Goal: Task Accomplishment & Management: Manage account settings

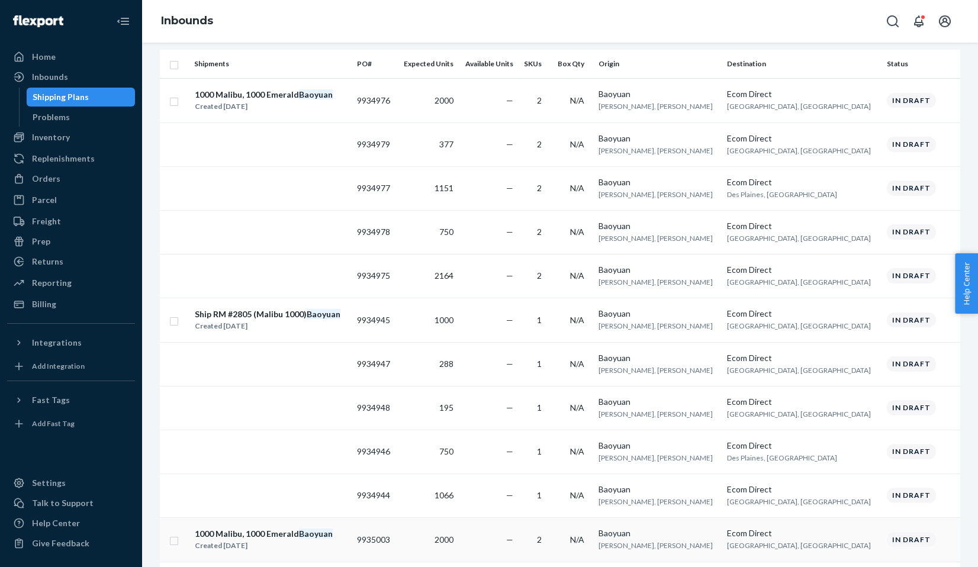
scroll to position [184, 0]
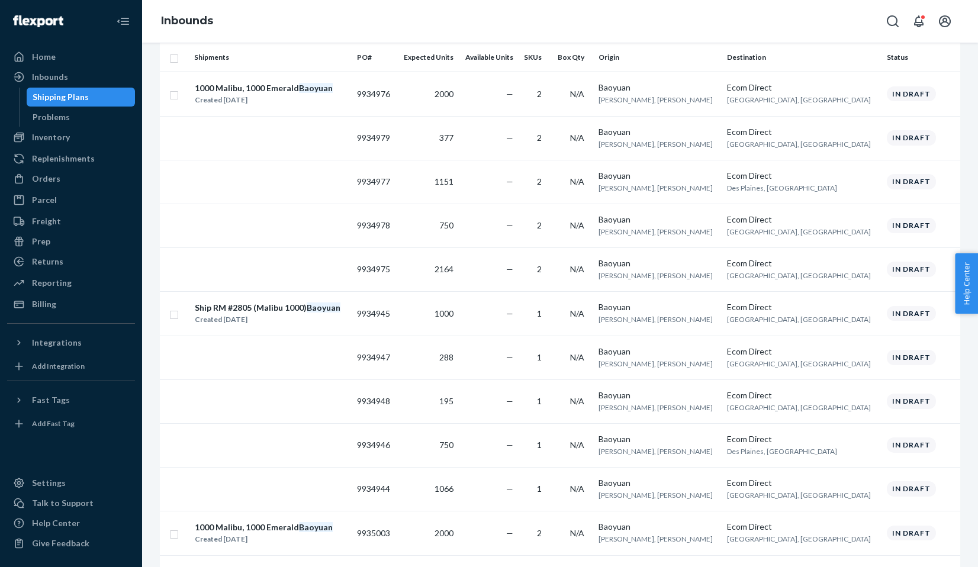
type input "baoyuan"
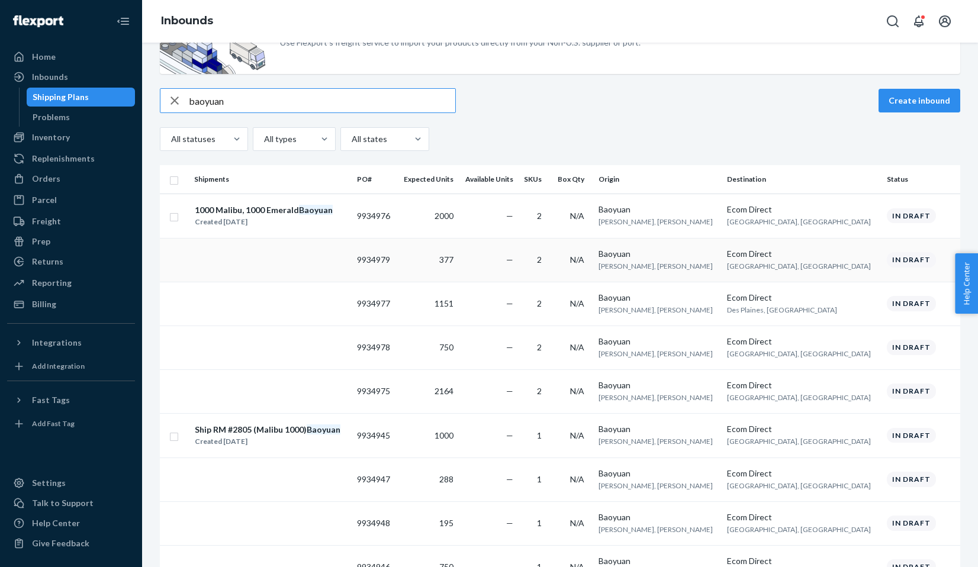
scroll to position [57, 0]
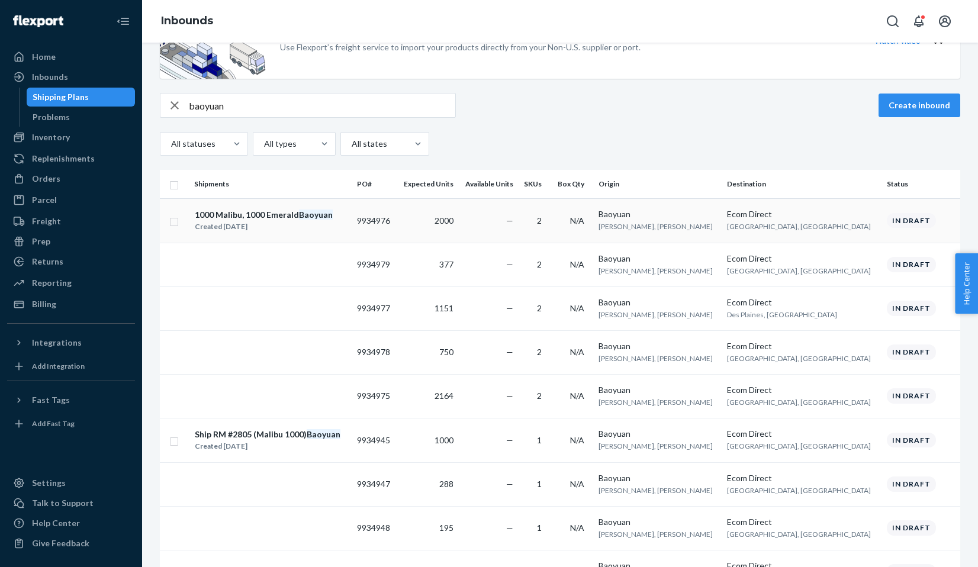
click at [291, 213] on div "1000 Malibu, 1000 Emerald Baoyuan" at bounding box center [264, 215] width 138 height 12
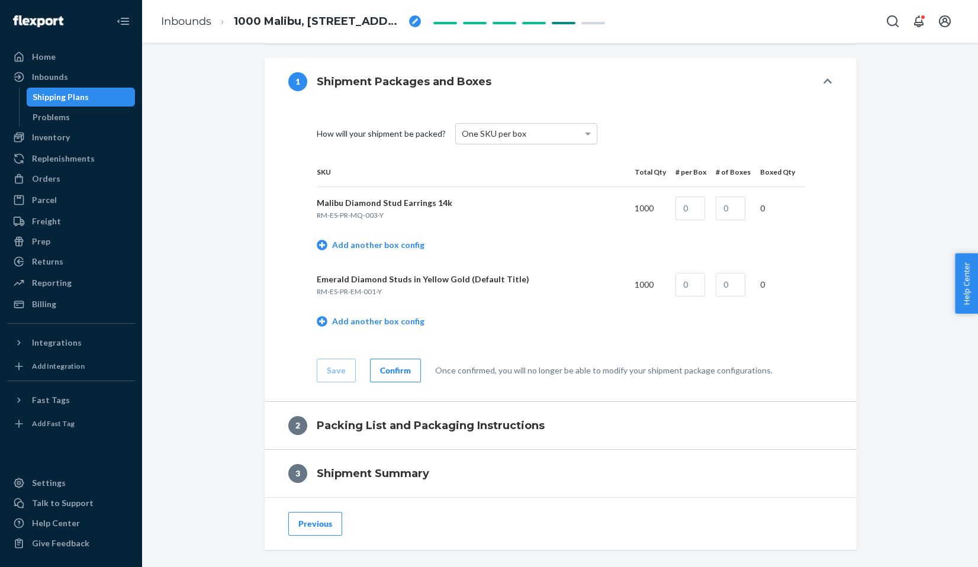
scroll to position [479, 0]
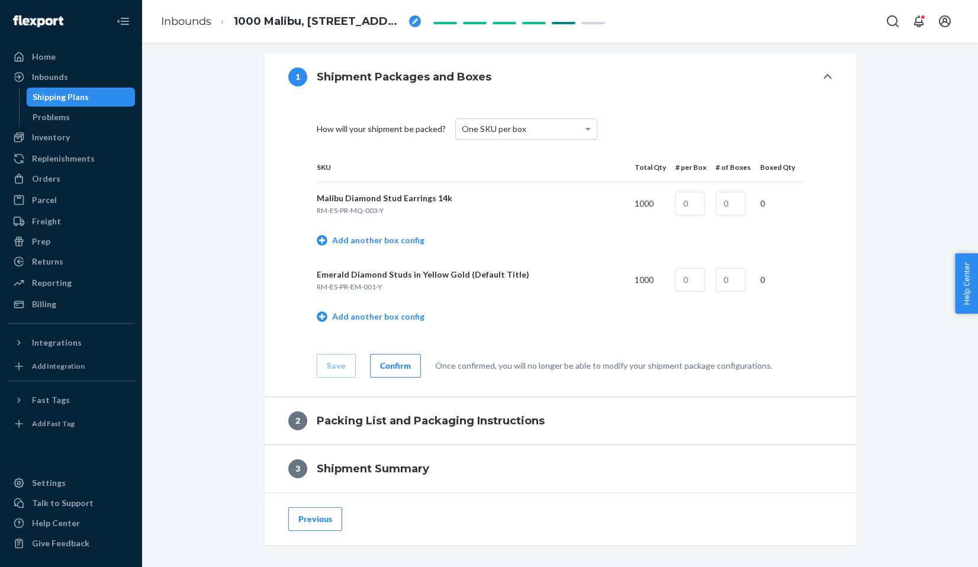
click at [314, 514] on button "Previous" at bounding box center [315, 519] width 54 height 24
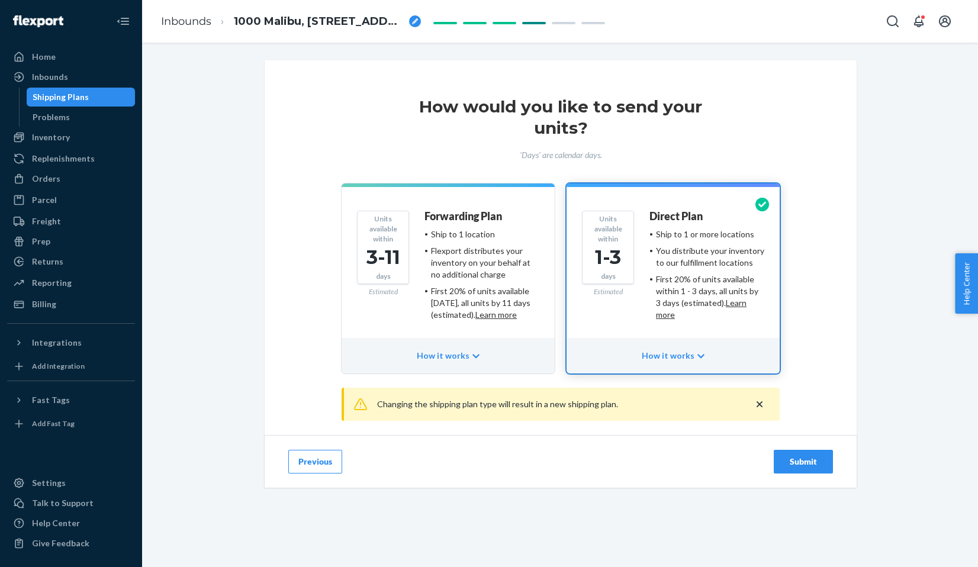
click at [310, 470] on button "Previous" at bounding box center [315, 462] width 54 height 24
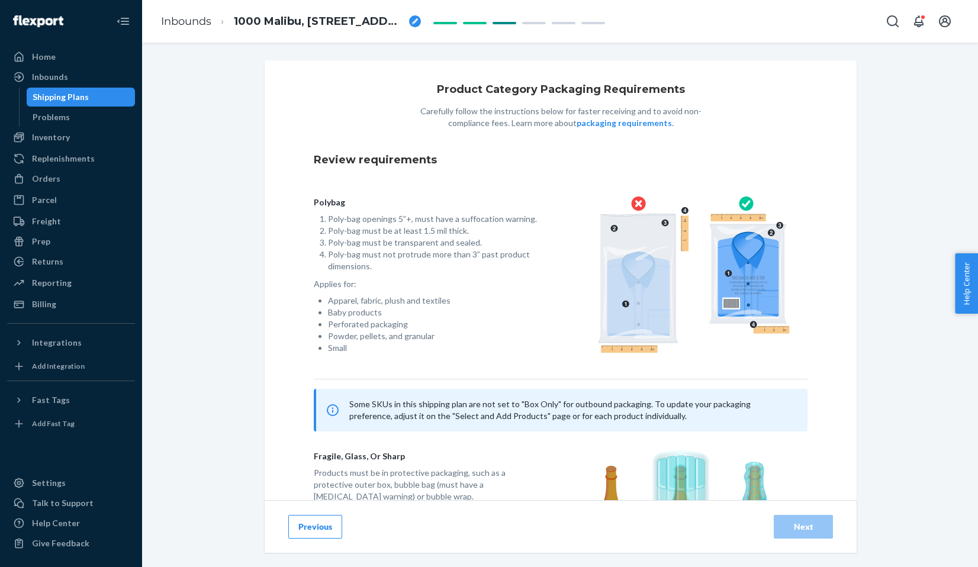
click at [313, 529] on button "Previous" at bounding box center [315, 527] width 54 height 24
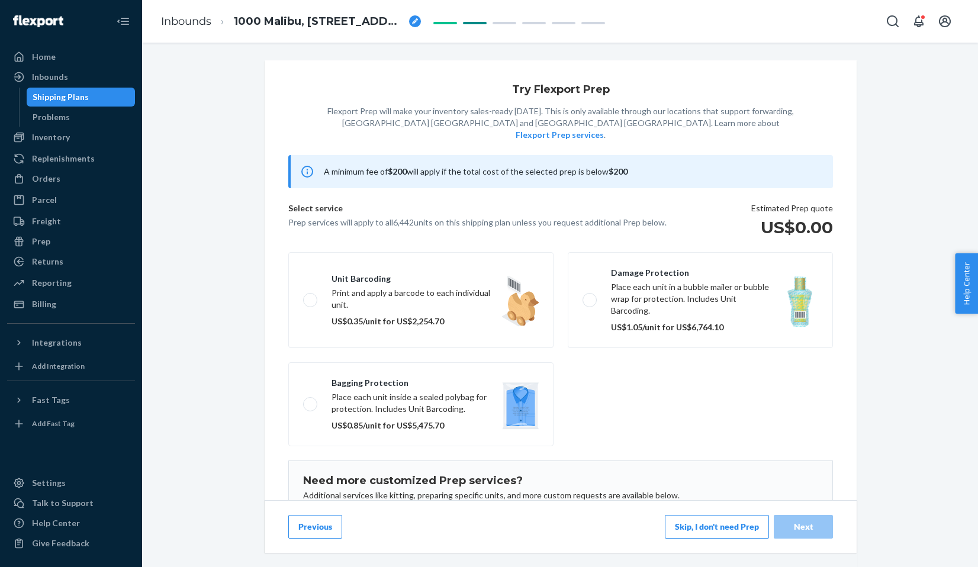
click at [312, 532] on button "Previous" at bounding box center [315, 527] width 54 height 24
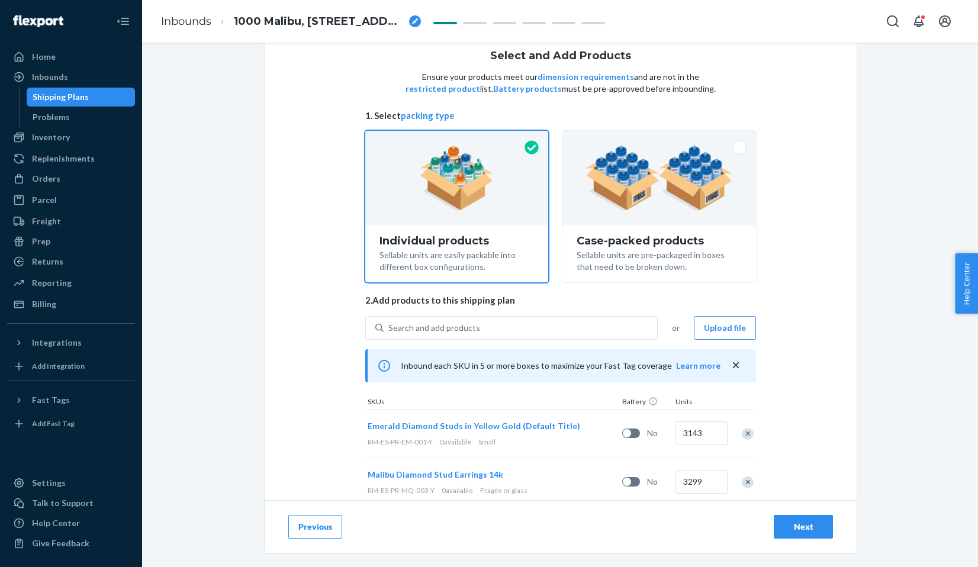
scroll to position [85, 0]
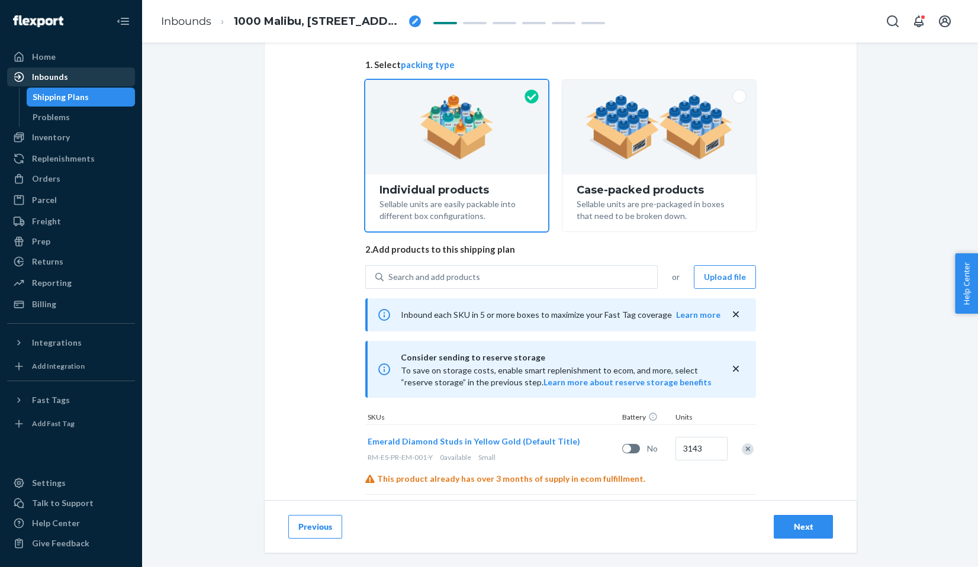
click at [71, 74] on div "Inbounds" at bounding box center [70, 77] width 125 height 17
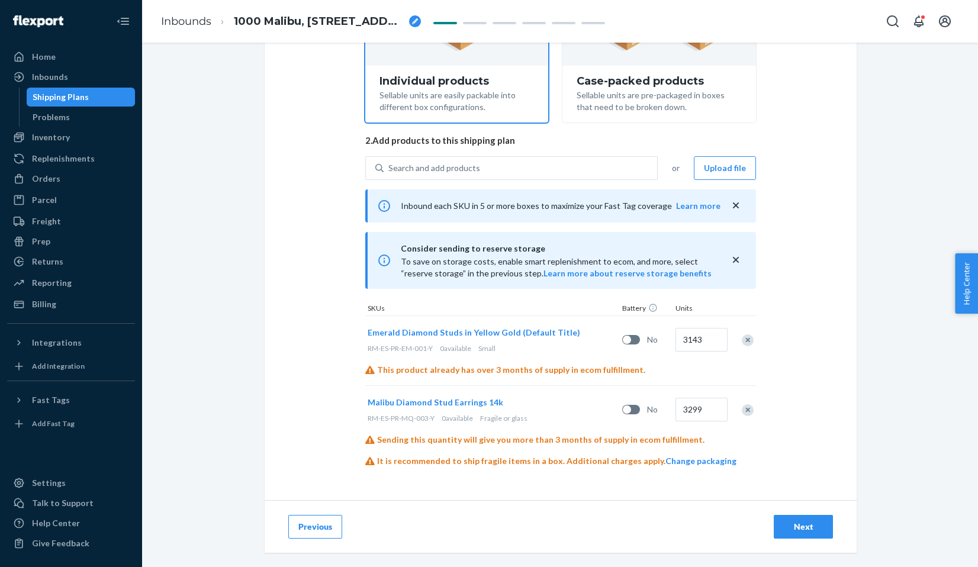
click at [291, 22] on span "1000 Malibu, 1000 Emerald Baoyuan" at bounding box center [319, 21] width 170 height 15
drag, startPoint x: 291, startPoint y: 18, endPoint x: 349, endPoint y: 18, distance: 58.0
click at [349, 18] on input "Ship Rm#2803, #2804 (1000 Malibu, 1000 Emerald Baoyuan" at bounding box center [293, 21] width 118 height 19
click at [304, 19] on input "Ship Rm#2803, #2804 (1000 Malibu, 1000 Emerald Baoyuan" at bounding box center [293, 21] width 118 height 19
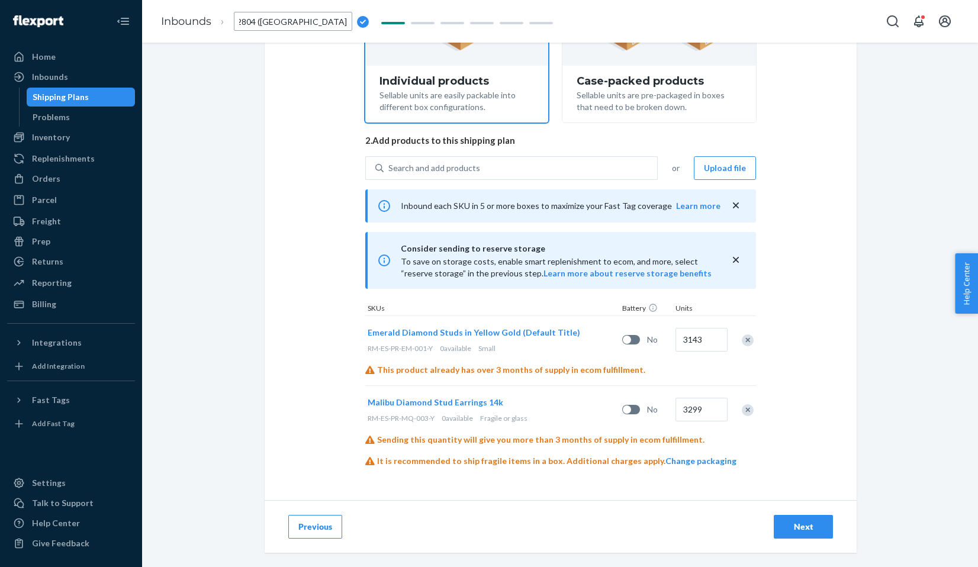
click at [304, 19] on input "Ship Rm#2803, #2804 (1000 Malibu, 1000 Emerald Baoyuan" at bounding box center [293, 21] width 118 height 19
click at [270, 27] on input "Ship Rm#2803, #2804 (1000 Malibu, 1000 Em) Baoyuan" at bounding box center [293, 21] width 118 height 19
click at [271, 20] on input "Ship Rm#2803, #2804 (1000 Malibu, 1000 Em) Baoyuan" at bounding box center [293, 21] width 118 height 19
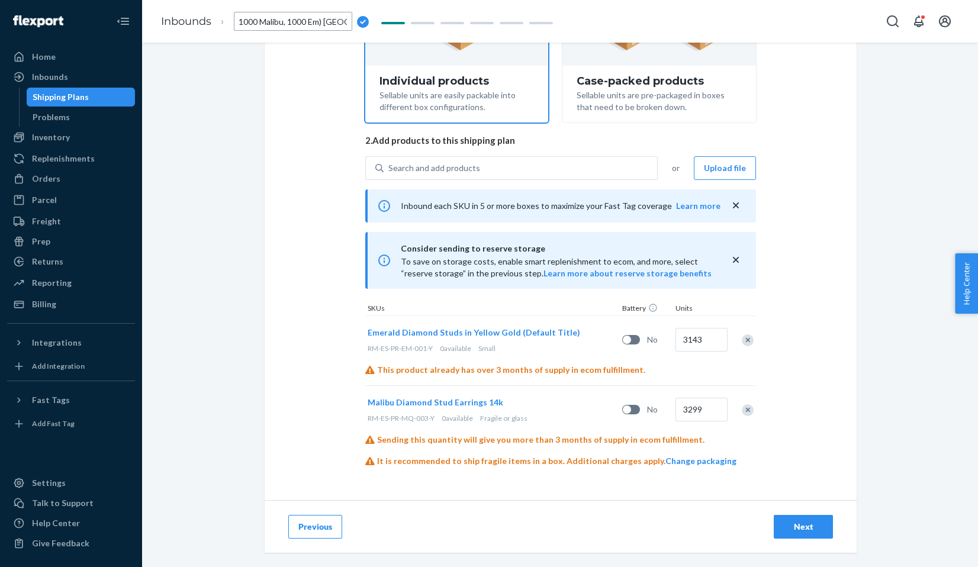
click at [271, 20] on input "Ship Rm#2803, #2804 (1000 Malibu, 1000 Em) Baoyuan" at bounding box center [293, 21] width 118 height 19
drag, startPoint x: 325, startPoint y: 21, endPoint x: 356, endPoint y: 19, distance: 31.5
click at [356, 19] on form "Ship Rm#2803, #2804 (1000 Mq, 1000 Em) Baoyuan" at bounding box center [301, 21] width 135 height 19
click at [317, 22] on input "Ship Rm#2803, #2804 (1000 Mq, 1000 Em) Baoyuan" at bounding box center [293, 21] width 118 height 19
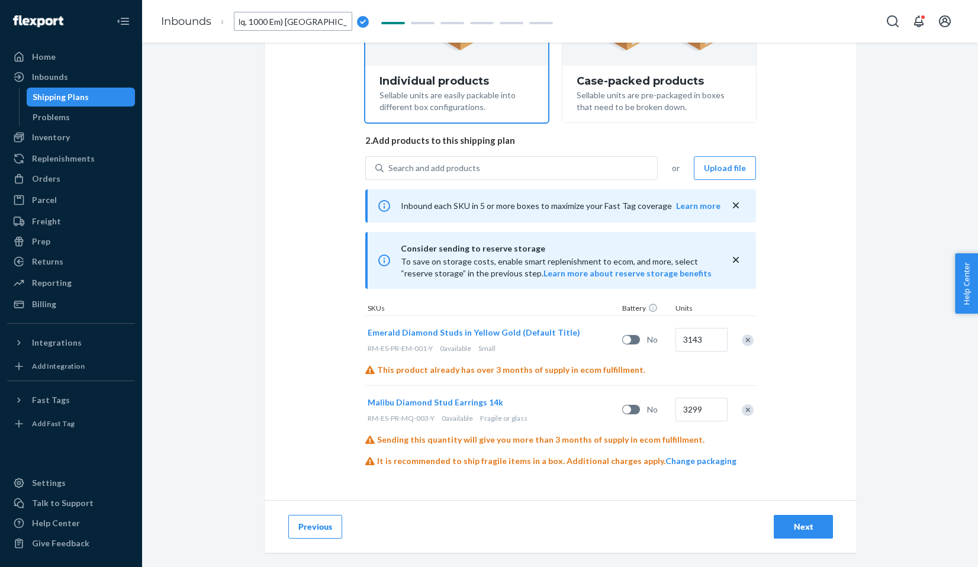
type input "Ship Rm#2803, #2804 (1000 Mq, 1000 Em) San Bernardino - Baoyuan"
click at [327, 22] on span "Ship Rm#2803, #2804 (1000 Mq, 1000 Em) San Bernardino - Baoyuan" at bounding box center [319, 21] width 170 height 15
drag, startPoint x: 275, startPoint y: 21, endPoint x: 243, endPoint y: -2, distance: 39.4
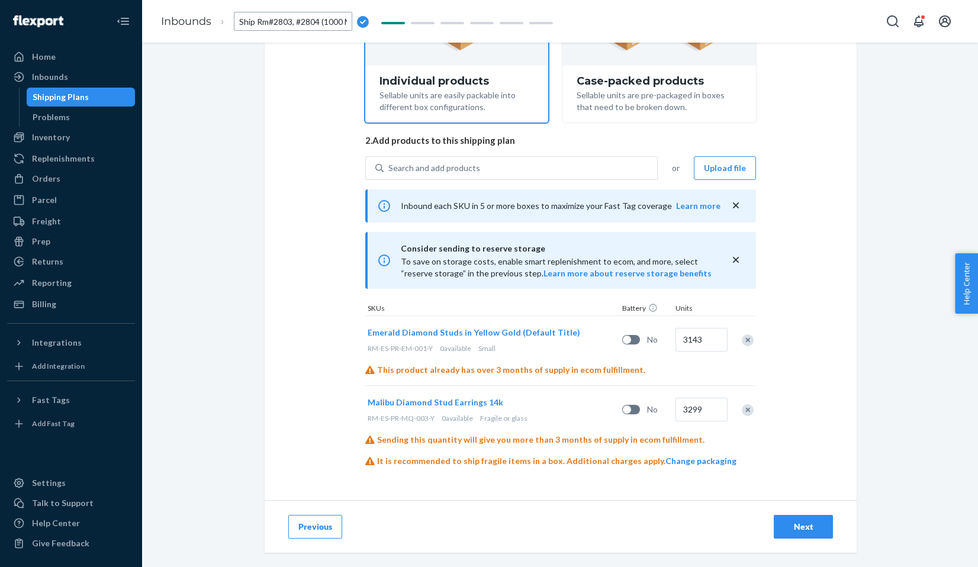
click at [243, 0] on html "Home Inbounds Shipping Plans Problems Inventory Products Replenishments Orders …" at bounding box center [489, 283] width 978 height 567
type input "Ship RM #2803, #2804 (1000 Mq, 1000 Em) San Bernardino - Baoyuan"
click at [288, 79] on div "Select and Add Products Ensure your products meet our dimension requirements an…" at bounding box center [561, 183] width 592 height 633
click at [361, 20] on span "Ship RM #2803, #2804 (1000 Mq, 1000 Em) San Bernardino - Baoyuan" at bounding box center [319, 21] width 170 height 15
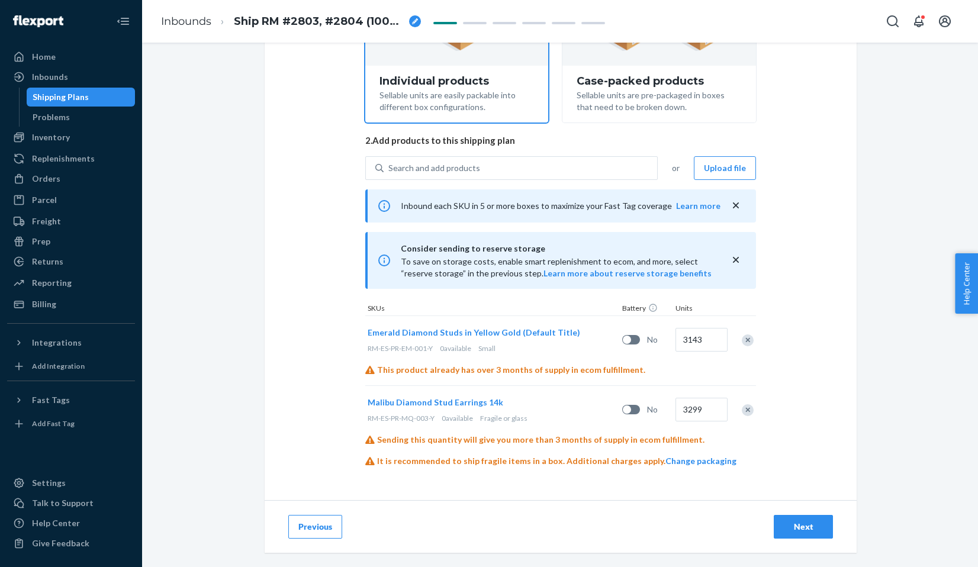
click at [330, 18] on span "Ship RM #2803, #2804 (1000 Mq, 1000 Em) San Bernardino - Baoyuan" at bounding box center [319, 21] width 170 height 15
click at [330, 18] on input "Ship RM #2803, #2804 (1000 Mq, 1000 Em) San Bernardino - Baoyuan" at bounding box center [293, 21] width 118 height 19
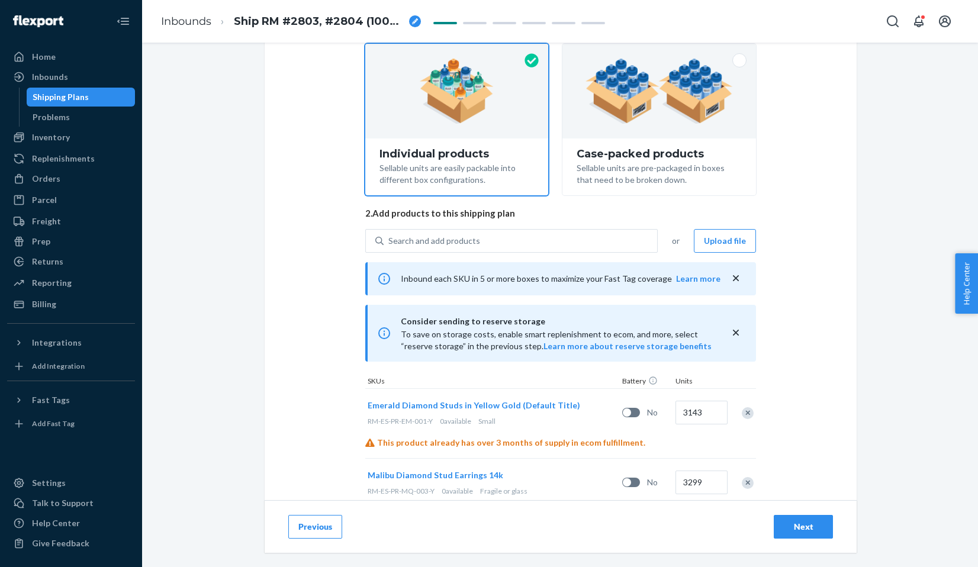
scroll to position [0, 0]
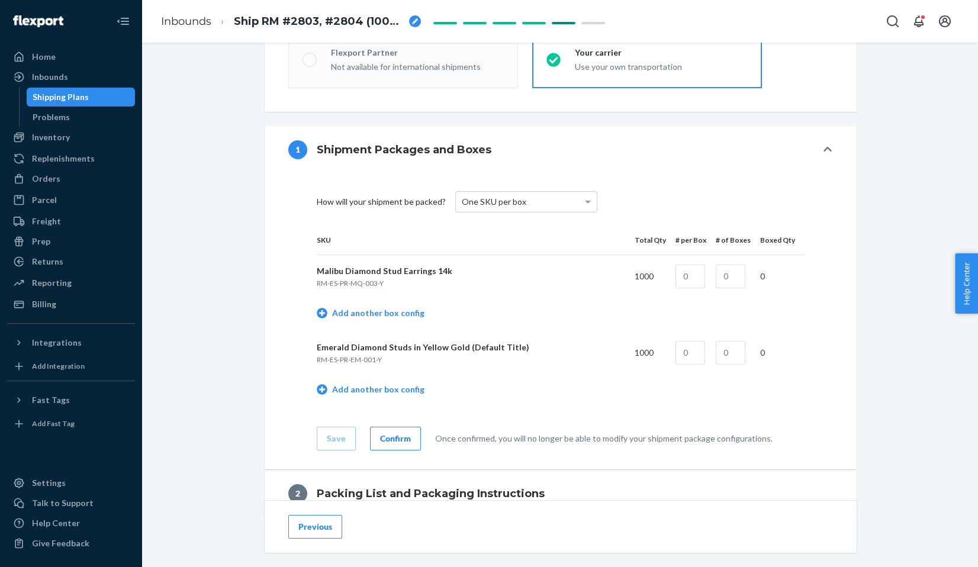
scroll to position [420, 0]
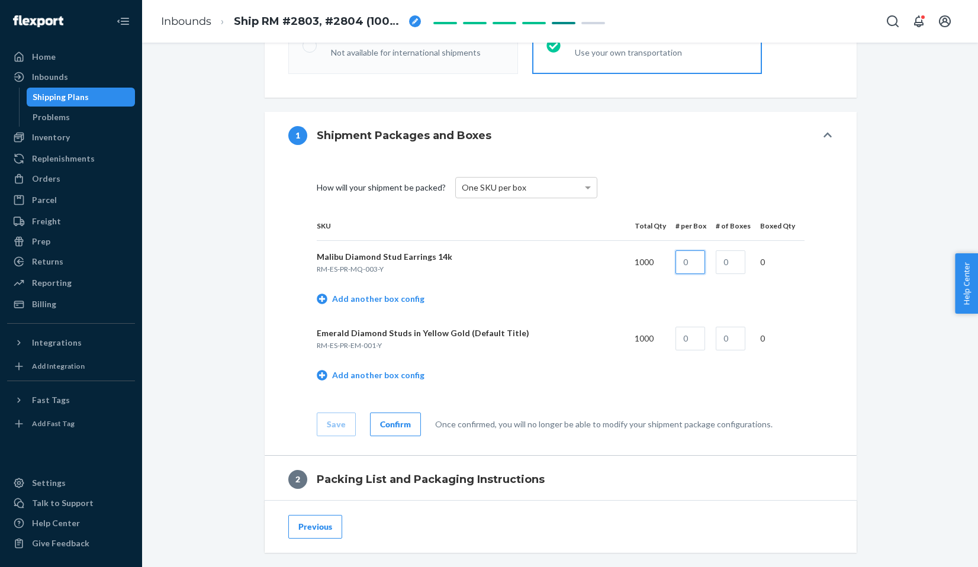
click at [691, 260] on input "text" at bounding box center [690, 262] width 30 height 24
type input "200"
type input "5"
click at [687, 342] on input "text" at bounding box center [690, 339] width 30 height 24
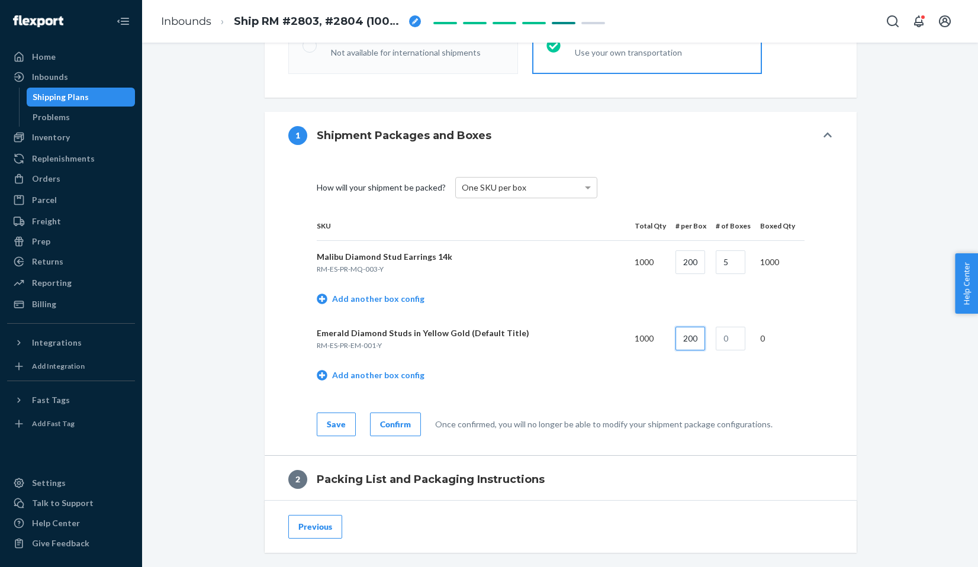
type input "200"
type input "5"
click at [810, 362] on div "How will your shipment be packed? One SKU per box SKU Total Qty # per Box # of …" at bounding box center [560, 300] width 545 height 272
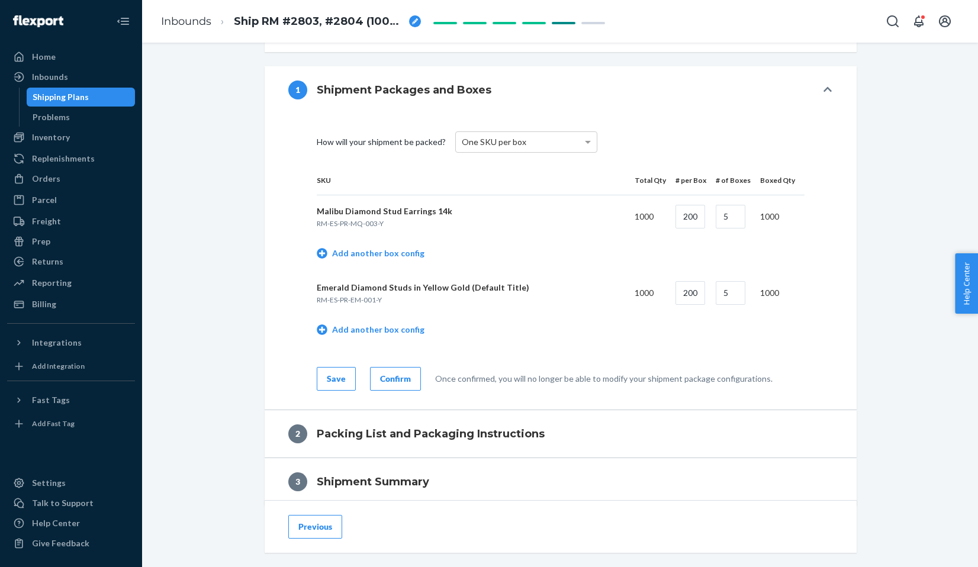
scroll to position [536, 0]
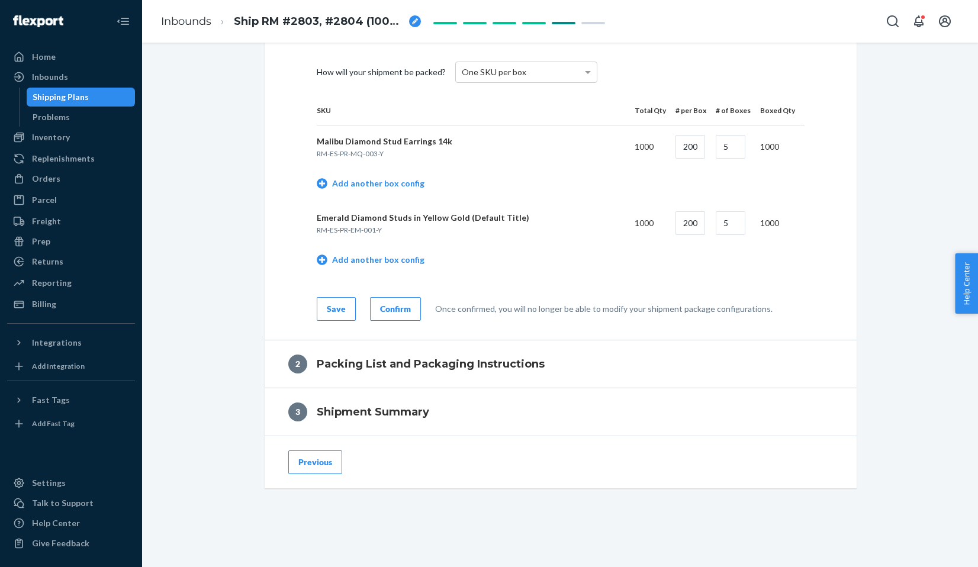
click at [324, 307] on button "Save" at bounding box center [336, 309] width 39 height 24
click at [400, 321] on div "How will your shipment be packed? One SKU per box SKU Total Qty # per Box # of …" at bounding box center [561, 192] width 592 height 296
click at [402, 312] on div "Confirm" at bounding box center [395, 309] width 31 height 12
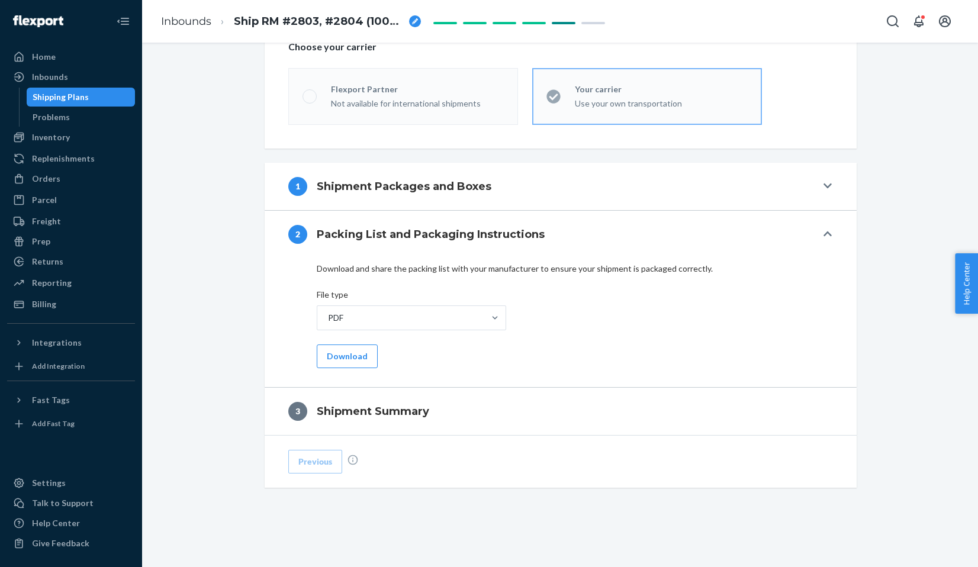
scroll to position [369, 0]
click at [285, 25] on span "Ship RM #2803, #2804 (1000 Mq, 1000 Em) San Bernardino - Baoyuan" at bounding box center [319, 21] width 170 height 15
click at [345, 364] on button "Download" at bounding box center [347, 357] width 61 height 24
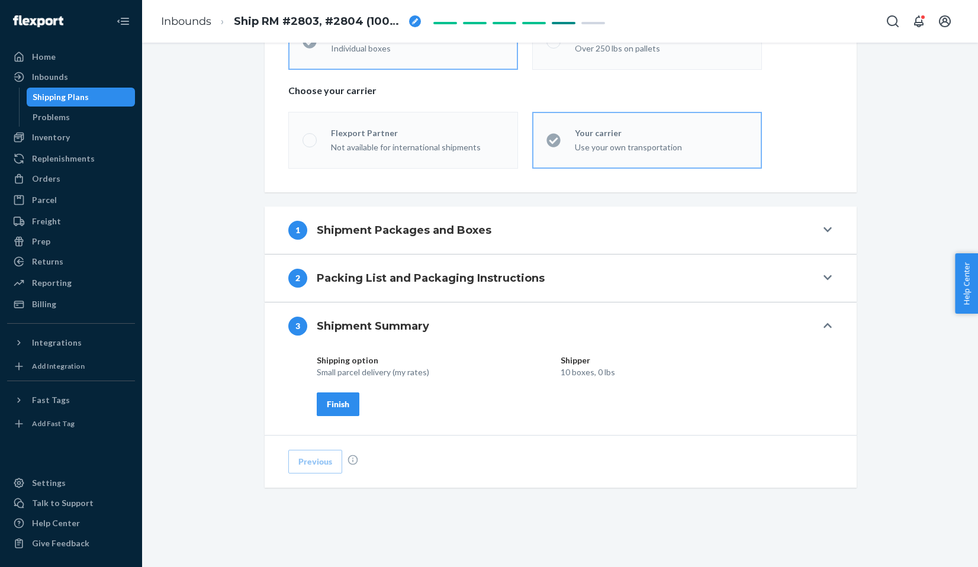
click at [342, 400] on div "Finish" at bounding box center [338, 404] width 22 height 12
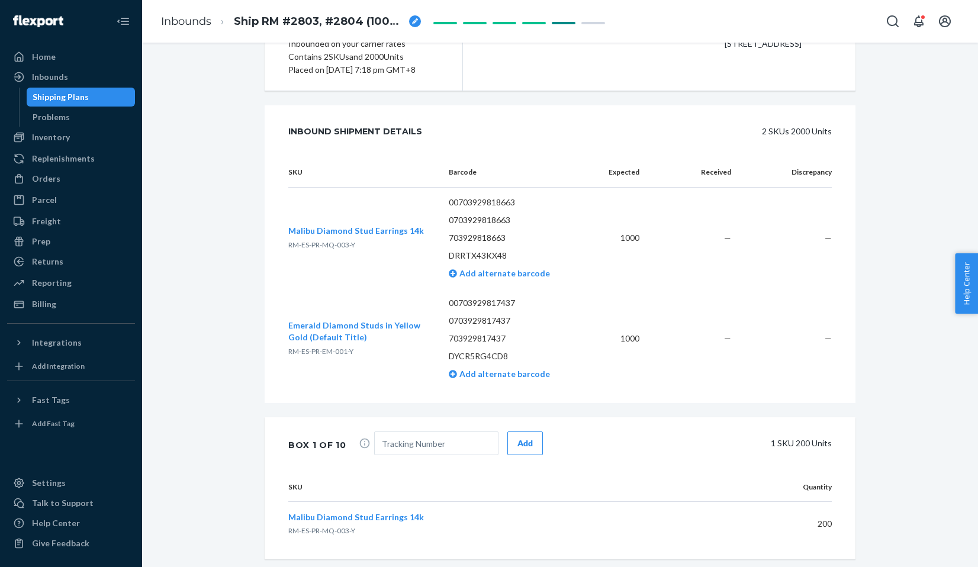
scroll to position [0, 0]
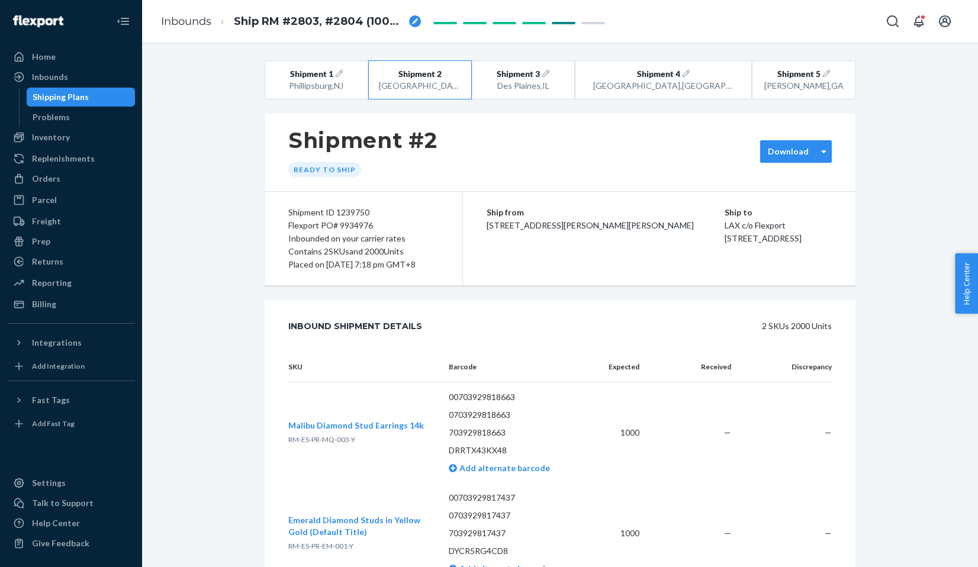
click at [772, 143] on div "Download" at bounding box center [796, 151] width 72 height 22
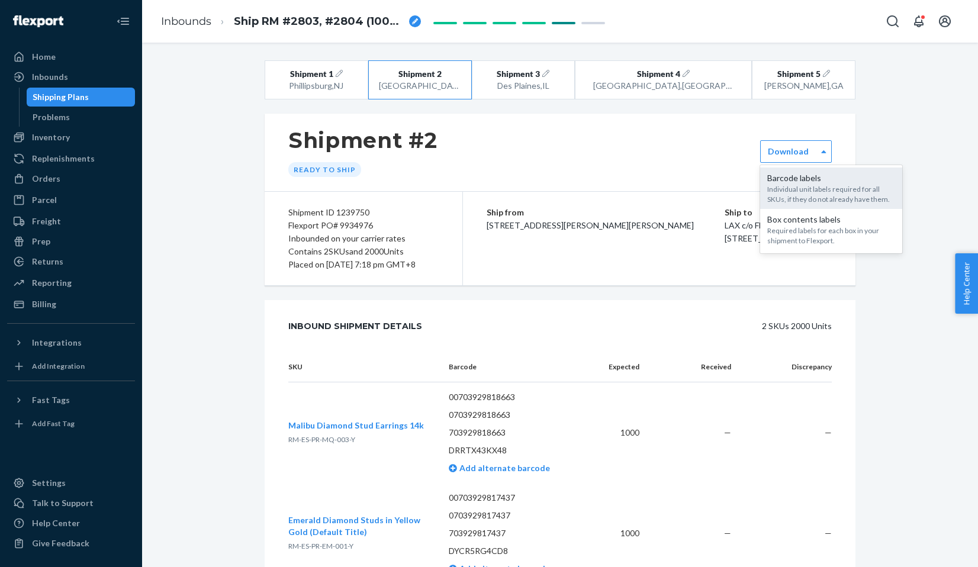
click at [780, 182] on div "Barcode labels" at bounding box center [831, 178] width 128 height 12
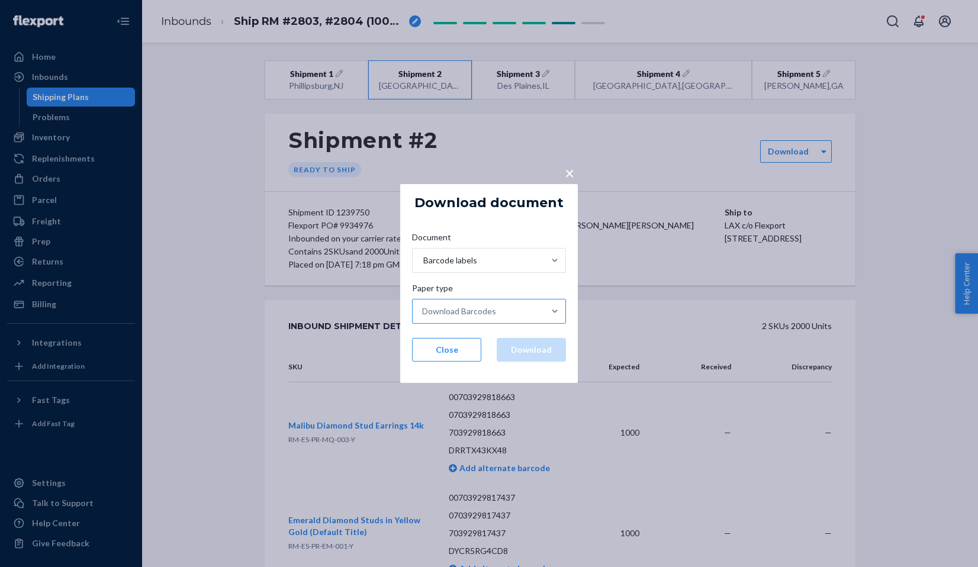
click at [495, 315] on div "Download Barcodes" at bounding box center [478, 312] width 131 height 24
click at [423, 315] on input "Paper type Download Barcodes" at bounding box center [422, 311] width 1 height 12
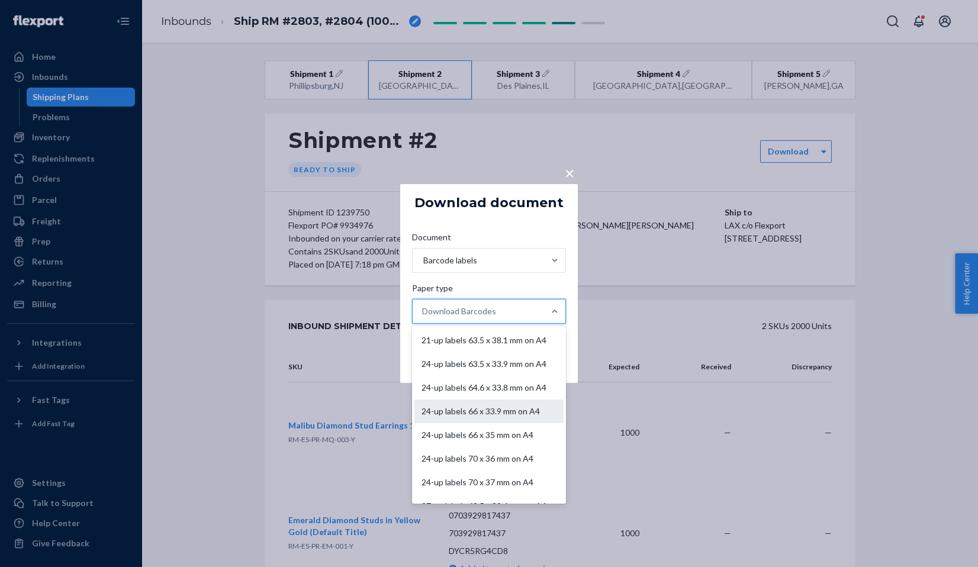
scroll to position [88, 0]
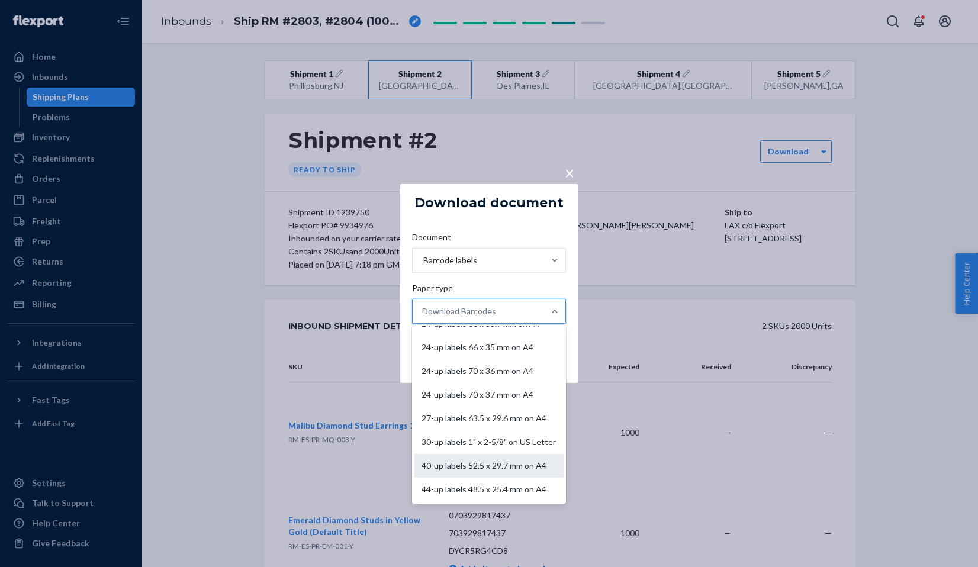
click at [498, 462] on div "40-up labels 52.5 x 29.7 mm on A4" at bounding box center [488, 466] width 149 height 24
click at [423, 317] on input "Paper type option 40-up labels 52.5 x 29.7 mm on A4 focused, 10 of 11. 11 resul…" at bounding box center [422, 311] width 1 height 12
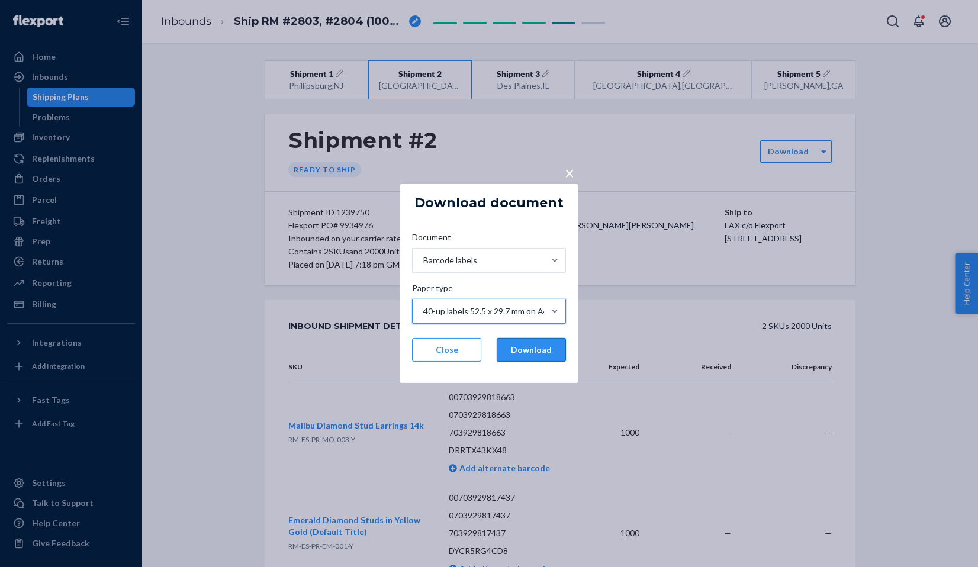
click at [533, 350] on button "Download" at bounding box center [531, 350] width 69 height 24
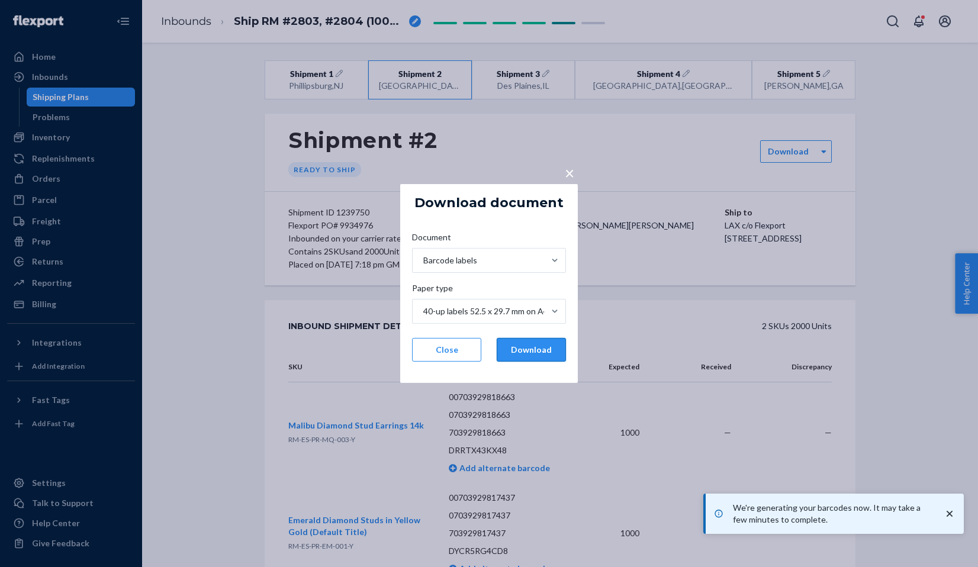
click at [533, 350] on button "Download" at bounding box center [531, 350] width 69 height 24
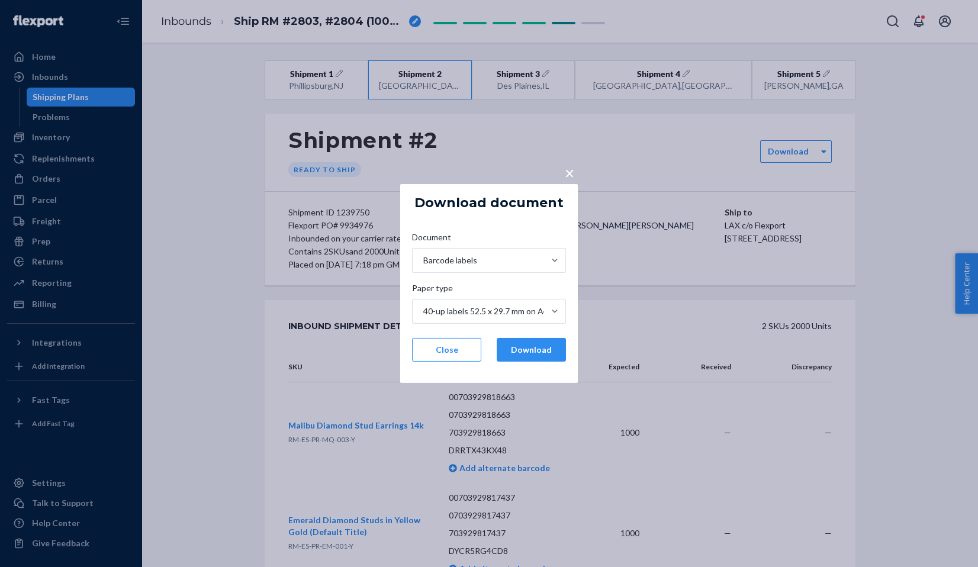
click at [269, 12] on div "× Download document Document Barcode labels Paper type 40-up labels 52.5 x 29.7…" at bounding box center [489, 283] width 978 height 567
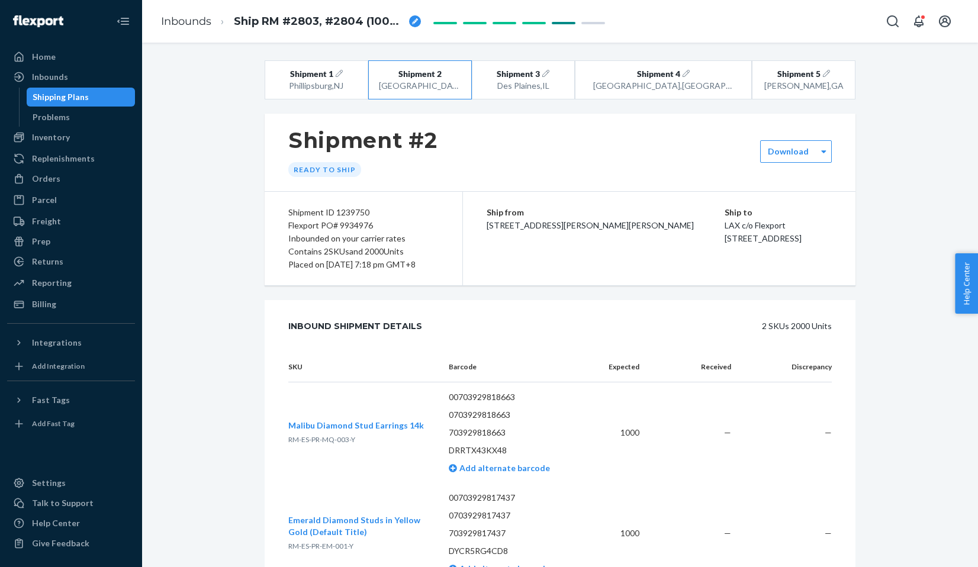
click at [228, 25] on li "Ship RM #2803, #2804 (1000 Mq, 1000 Em) San Bernardino - Baoyuan" at bounding box center [316, 22] width 210 height 16
click at [237, 20] on span "Ship RM #2803, #2804 (1000 Mq, 1000 Em) San Bernardino - Baoyuan" at bounding box center [319, 21] width 170 height 15
click at [237, 20] on input "Ship RM #2803, #2804 (1000 Mq, 1000 Em) San Bernardino - Baoyuan" at bounding box center [293, 21] width 118 height 19
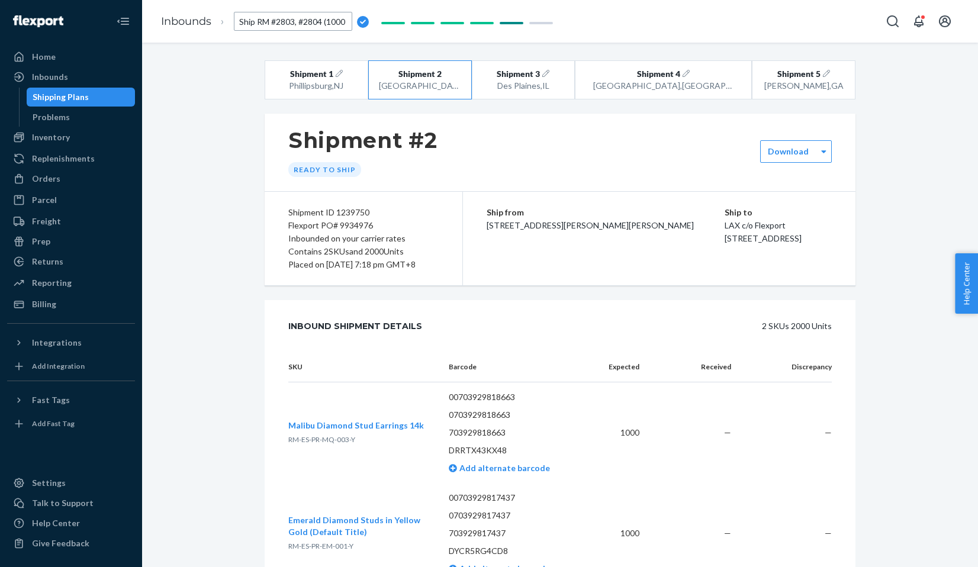
click at [237, 20] on input "Ship RM #2803, #2804 (1000 Mq, 1000 Em) San Bernardino - Baoyuan" at bounding box center [293, 21] width 118 height 19
type input "Ship RM #2803, #2804 (1000 Mq, 1000 Em) San Bernardino - Baoyuan"
click at [265, 21] on span "Ship RM #2803, #2804 (1000 Mq, 1000 Em) San Bernardino - Baoyuan" at bounding box center [319, 21] width 170 height 15
click at [787, 136] on div "Shipment #2 Ready to ship" at bounding box center [560, 153] width 591 height 78
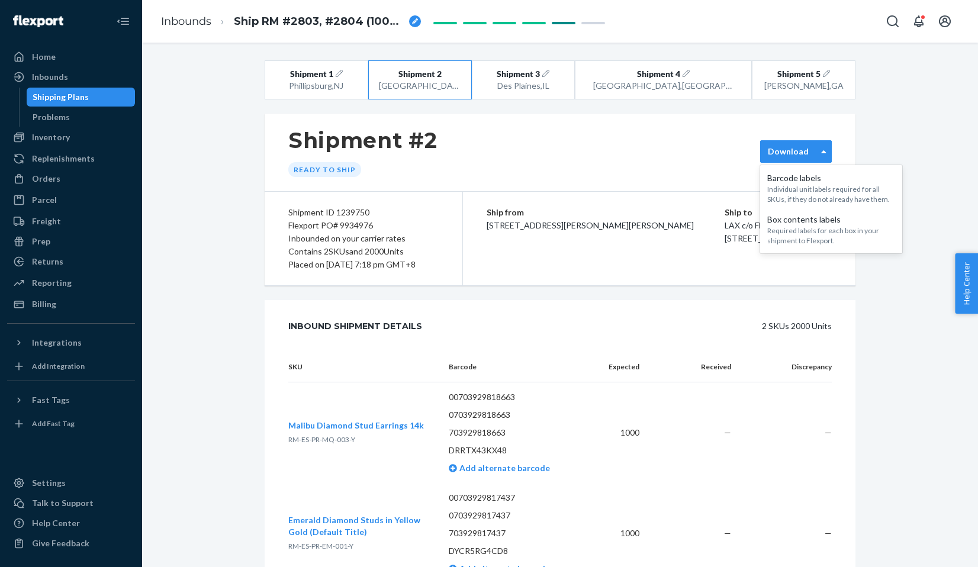
click at [786, 143] on div "Download" at bounding box center [796, 151] width 72 height 22
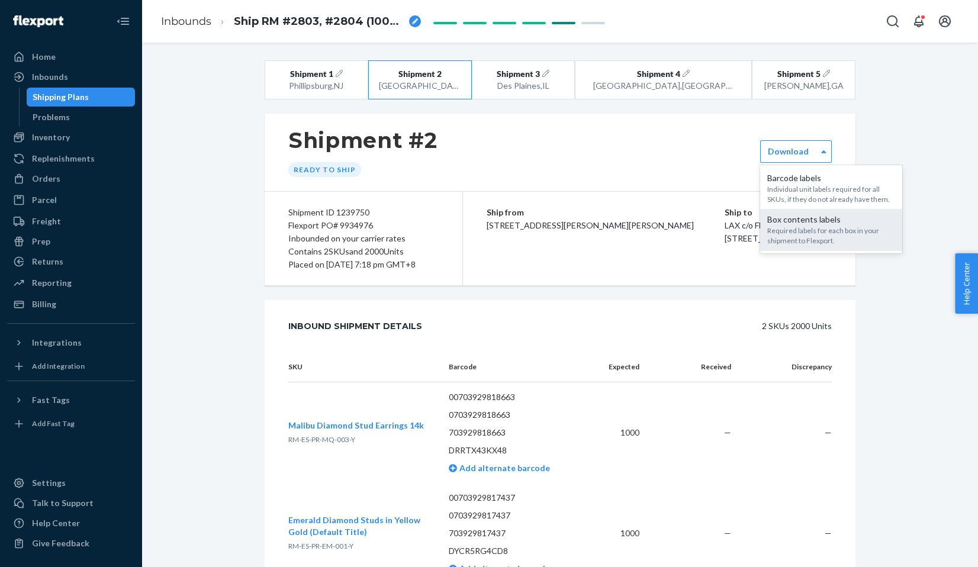
click at [798, 221] on div "Box contents labels" at bounding box center [831, 220] width 128 height 12
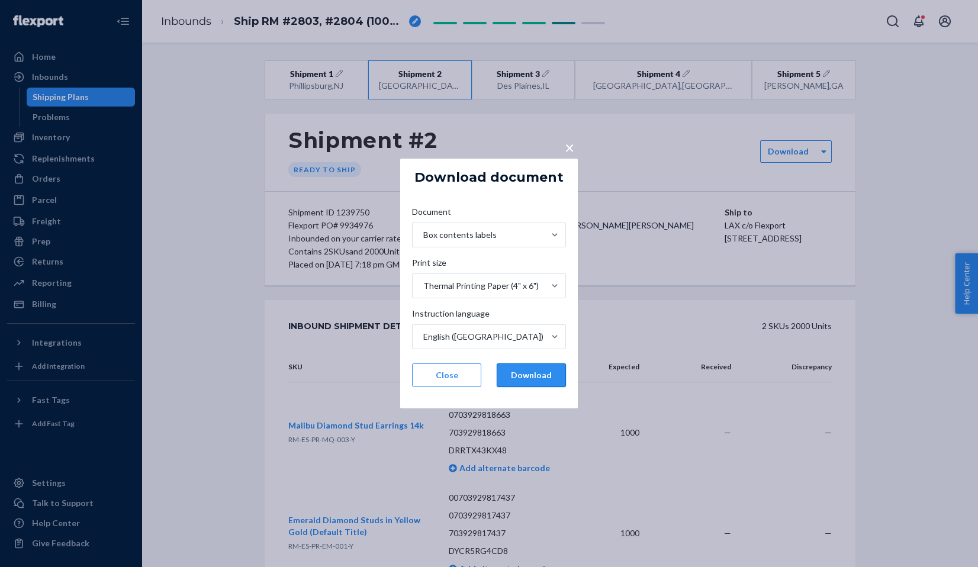
click at [540, 382] on button "Download" at bounding box center [531, 375] width 69 height 24
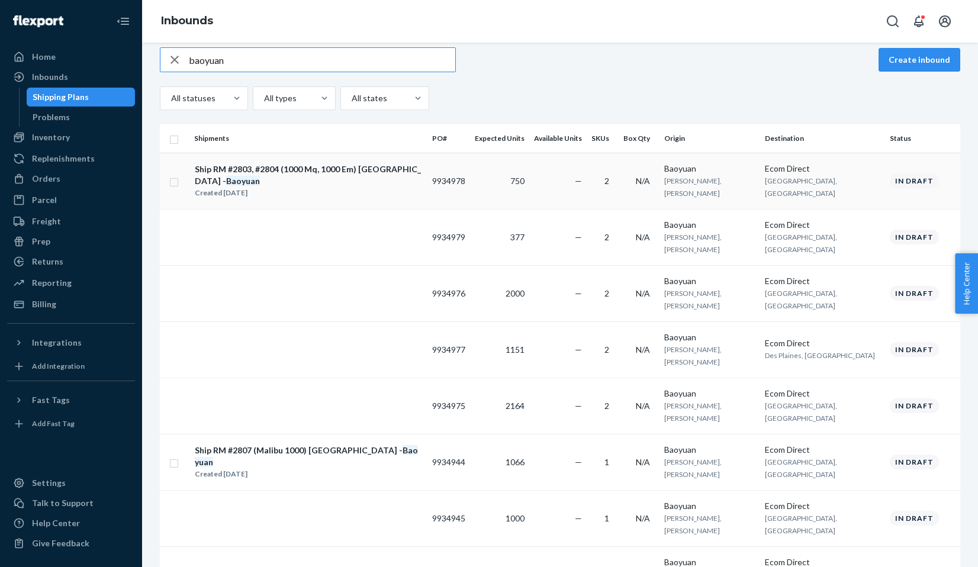
scroll to position [89, 0]
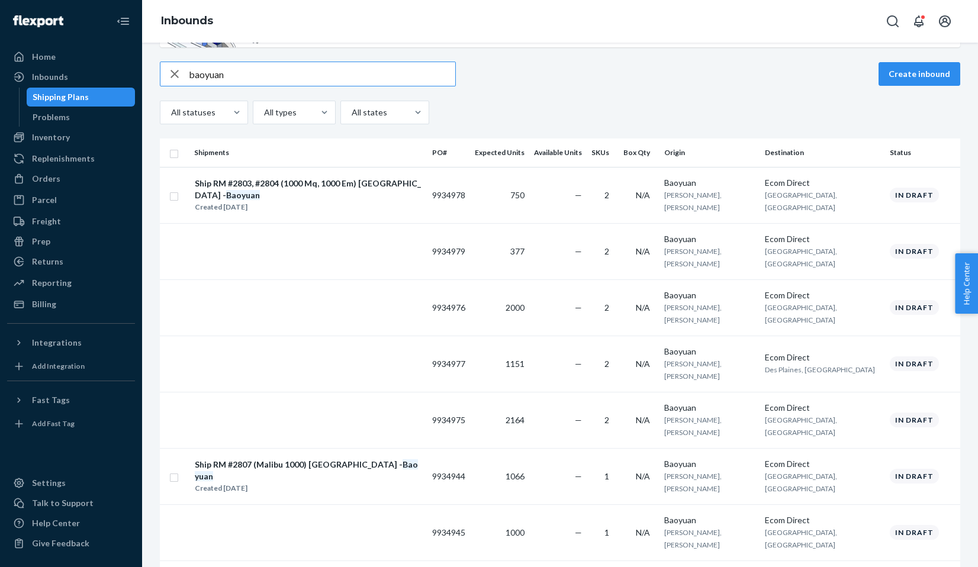
type input "baoyuan"
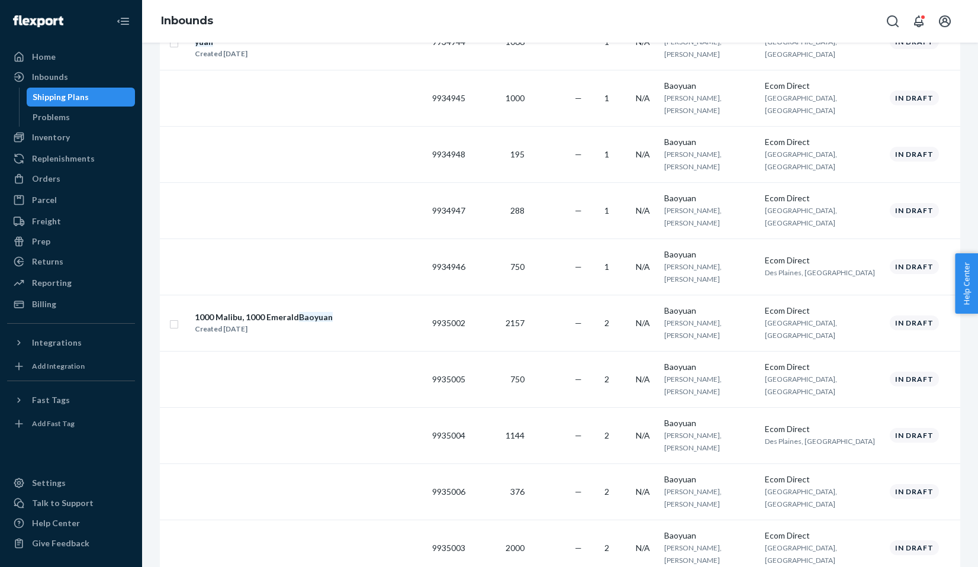
scroll to position [530, 0]
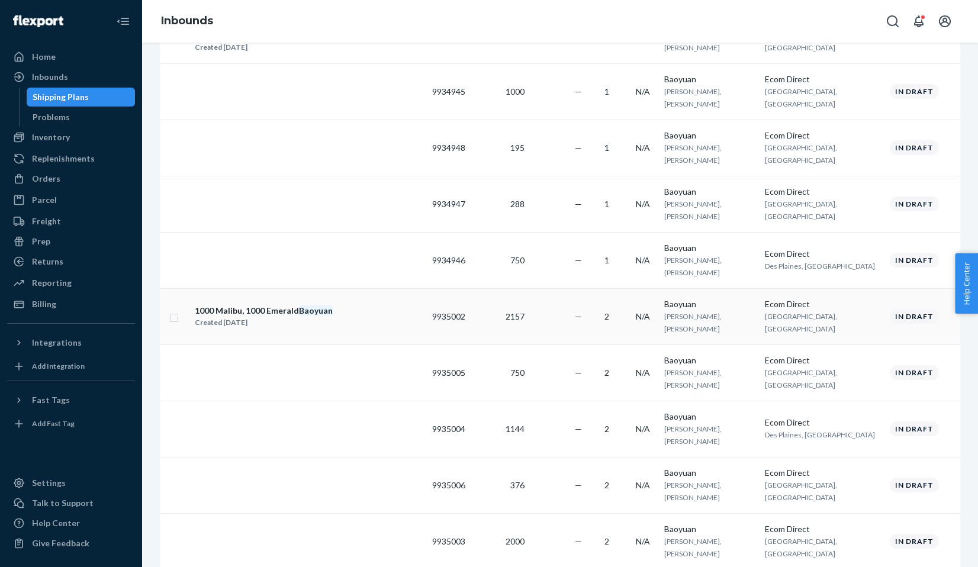
click at [323, 308] on em "Baoyuan" at bounding box center [316, 310] width 34 height 10
